Goal: Information Seeking & Learning: Understand process/instructions

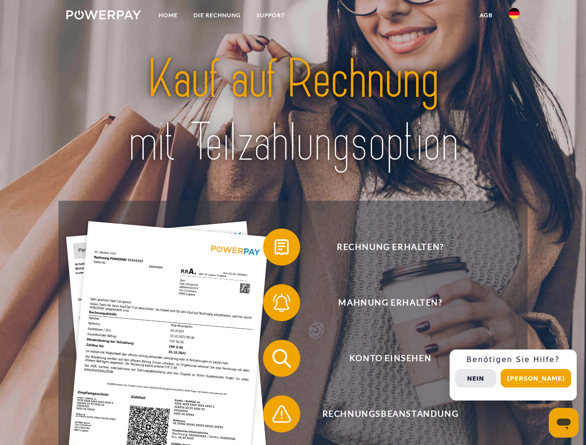
click at [103, 16] on img at bounding box center [103, 14] width 75 height 9
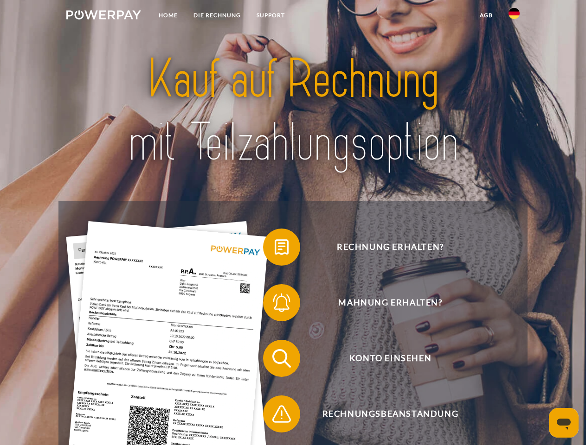
click at [514, 16] on img at bounding box center [513, 13] width 11 height 11
click at [486, 15] on link "agb" at bounding box center [486, 15] width 29 height 17
click at [275, 249] on span at bounding box center [267, 247] width 46 height 46
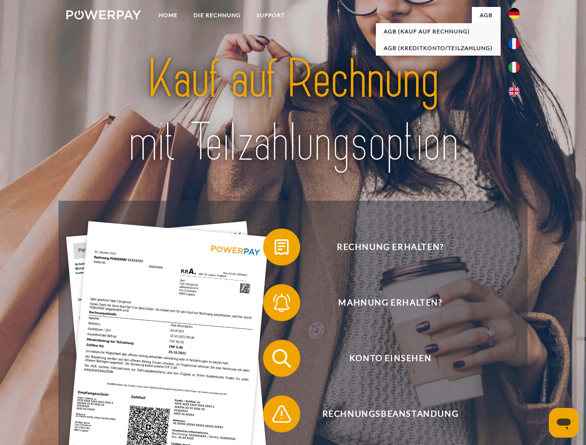
click at [275, 305] on span at bounding box center [267, 303] width 46 height 46
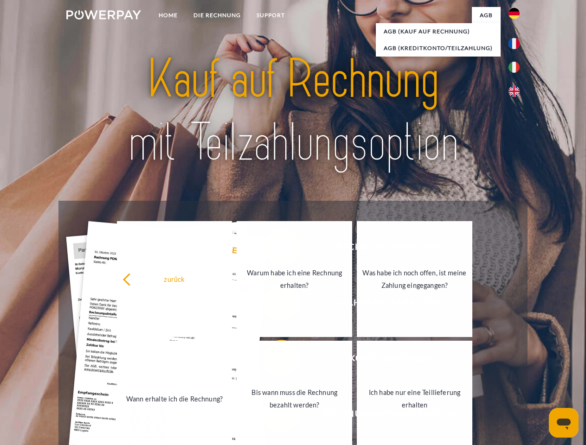
click at [275, 360] on link "Bis wann muss die Rechnung bezahlt werden?" at bounding box center [295, 399] width 116 height 116
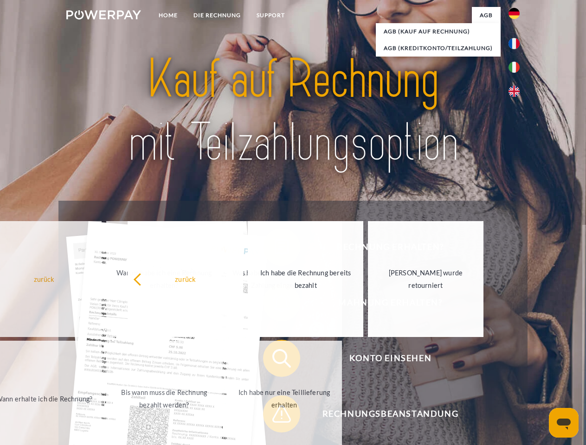
click at [275, 416] on span at bounding box center [267, 414] width 46 height 46
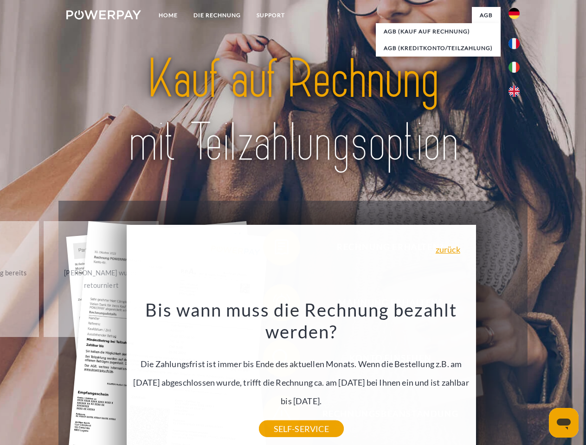
click at [516, 375] on div "Rechnung erhalten? Mahnung erhalten? Konto einsehen" at bounding box center [292, 386] width 469 height 371
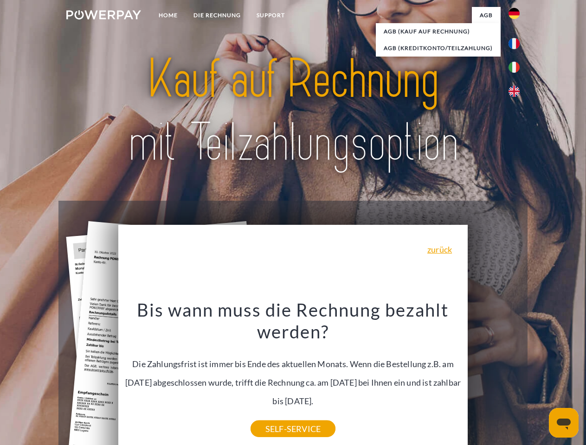
click at [494, 377] on span "Konto einsehen" at bounding box center [389, 358] width 227 height 37
click at [539, 379] on header "Home DIE RECHNUNG SUPPORT" at bounding box center [293, 320] width 586 height 641
